Goal: Transaction & Acquisition: Purchase product/service

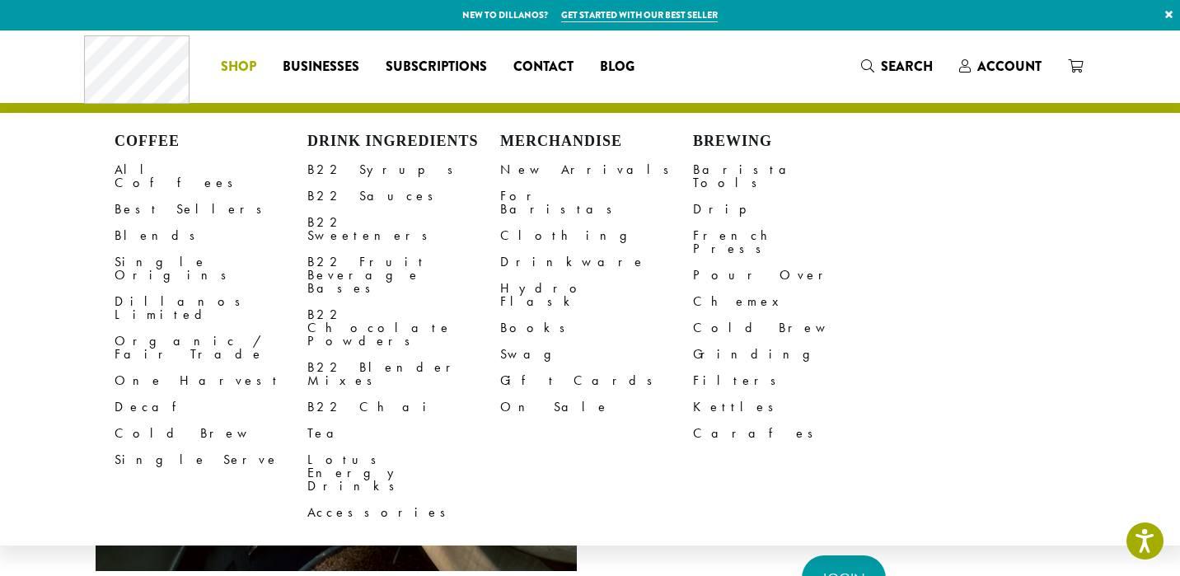
click at [255, 71] on span "Shop" at bounding box center [238, 67] width 35 height 21
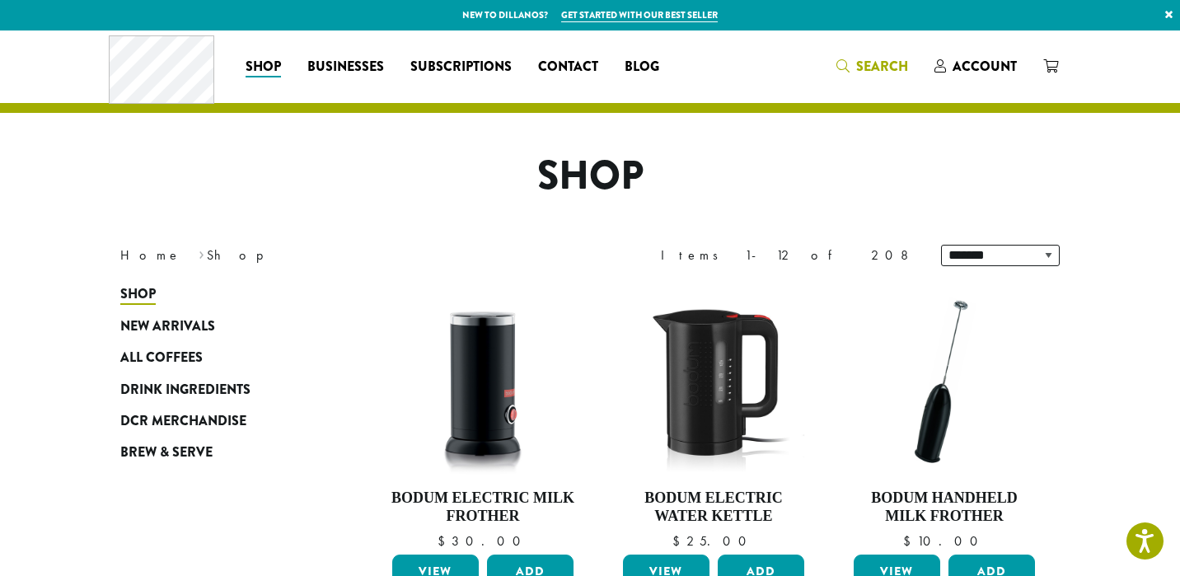
click at [848, 72] on span "Search" at bounding box center [872, 67] width 72 height 21
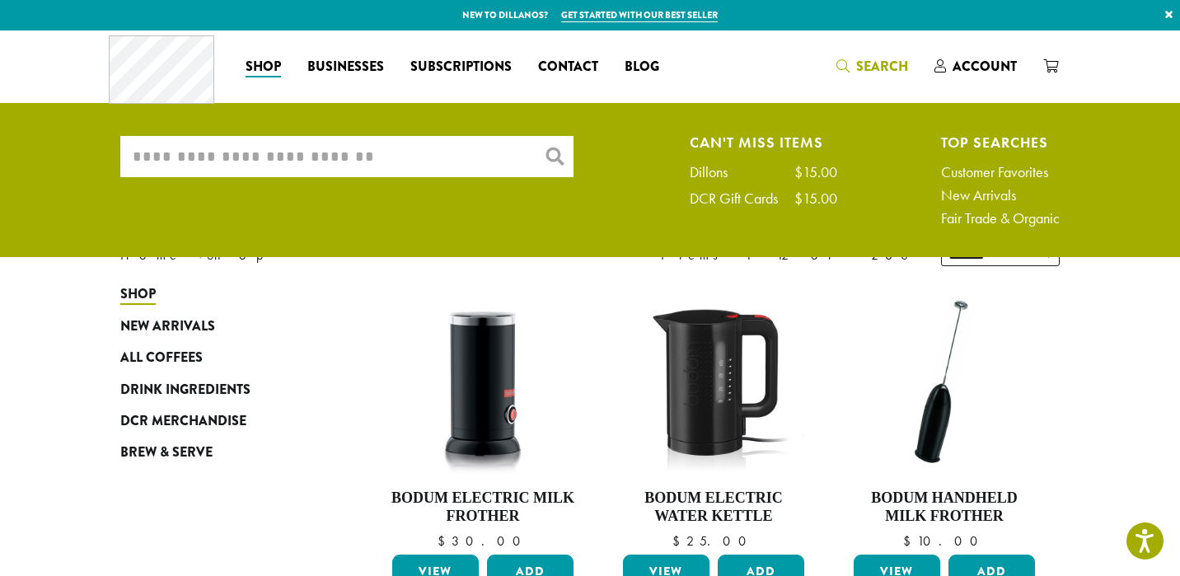
click at [460, 172] on input "What are you searching for?" at bounding box center [346, 156] width 453 height 41
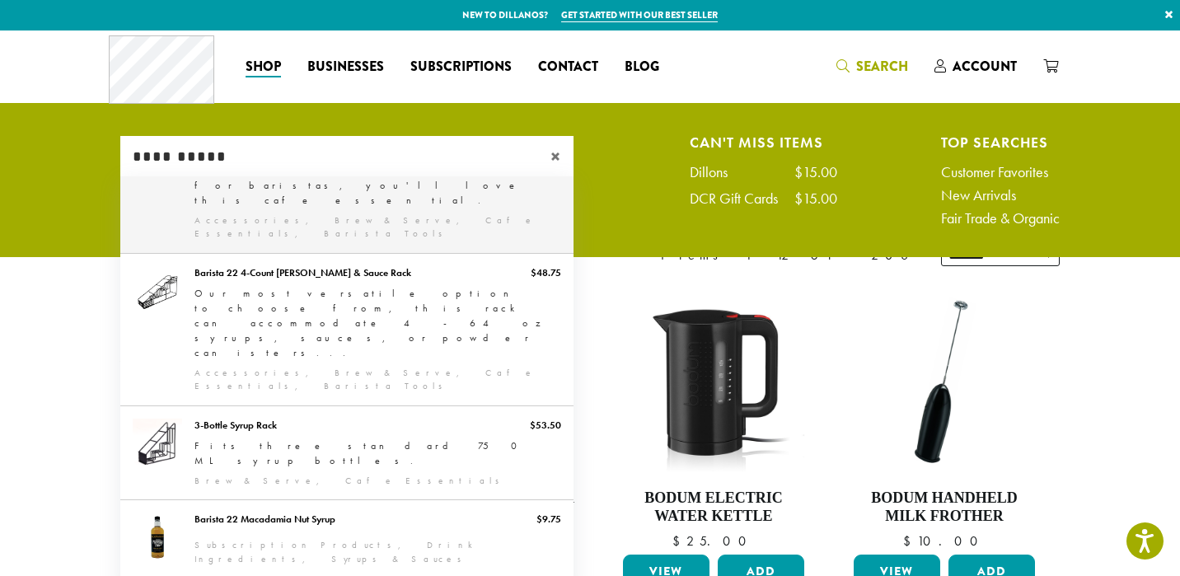
scroll to position [386, 0]
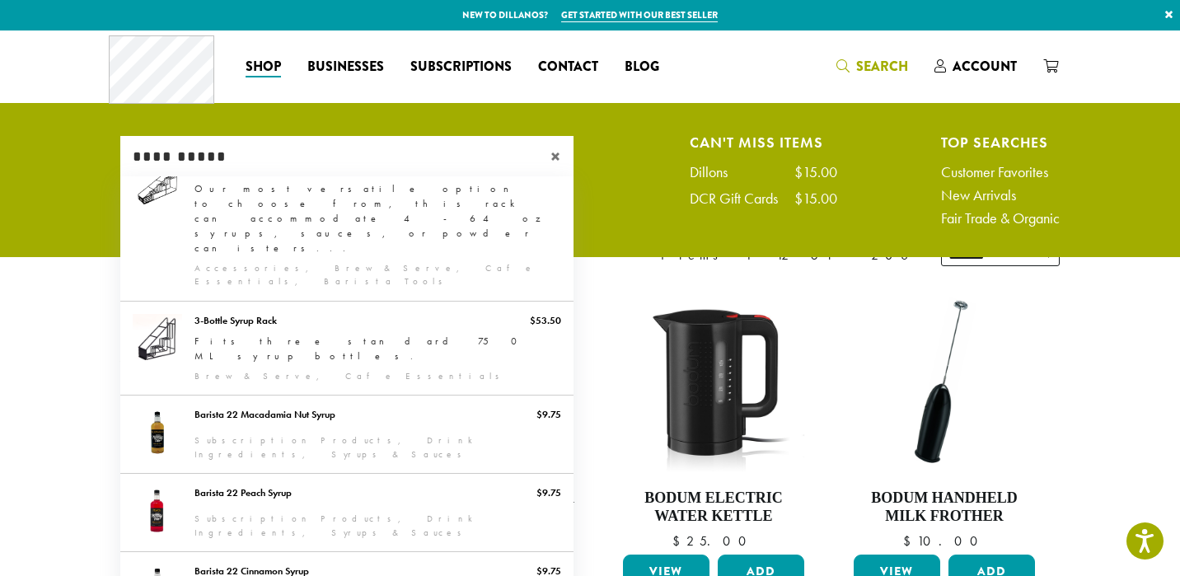
type input "**********"
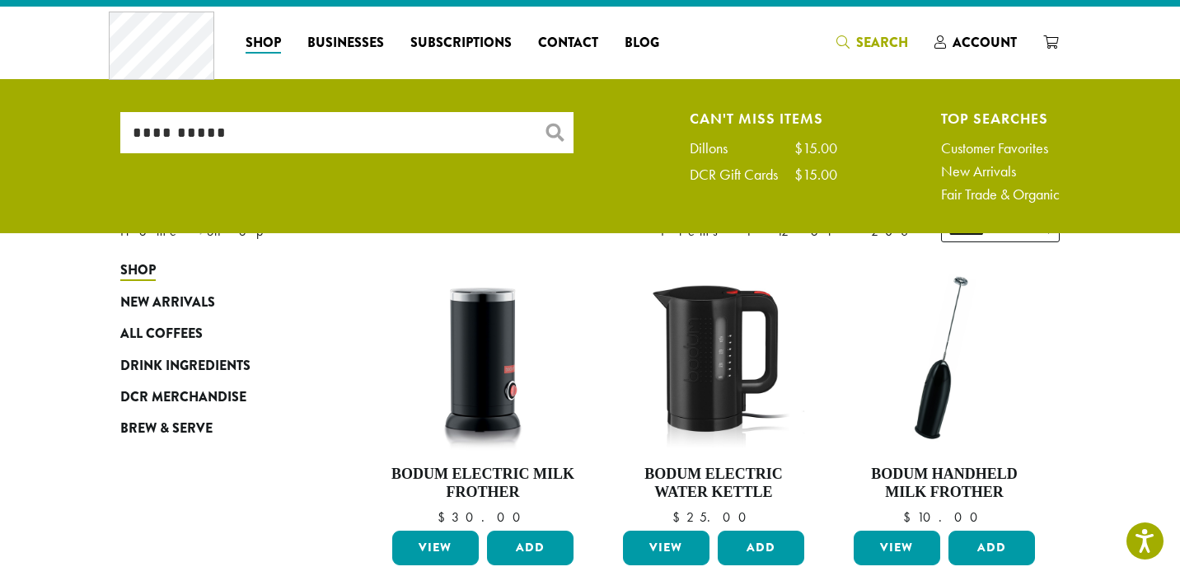
scroll to position [51, 0]
